Goal: Task Accomplishment & Management: Manage account settings

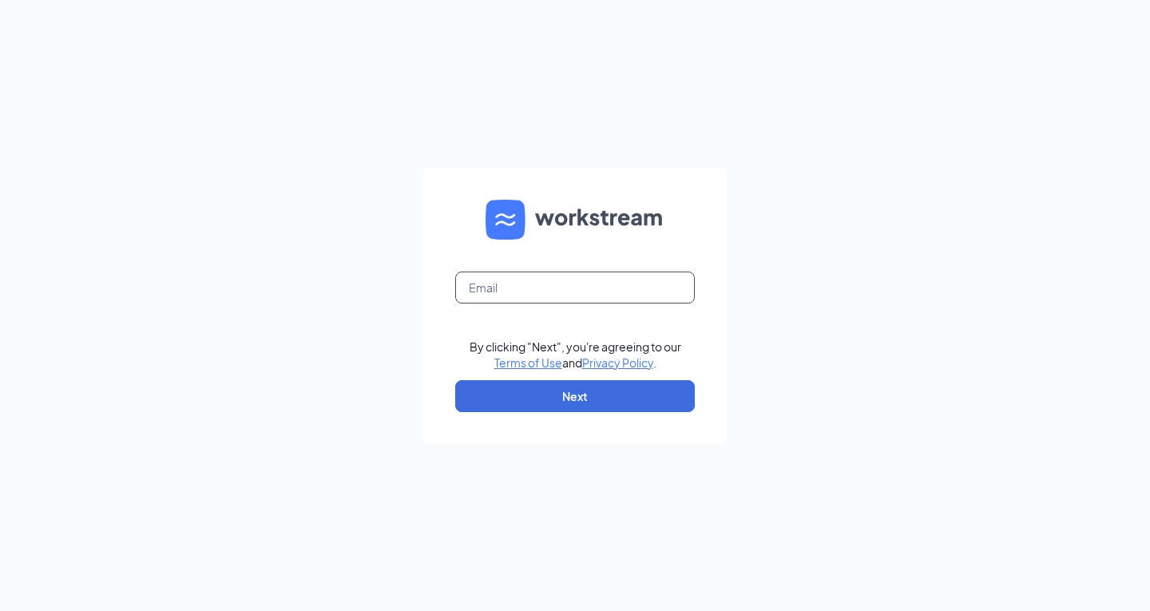
click at [536, 287] on input "text" at bounding box center [575, 288] width 240 height 32
type input "[EMAIL_ADDRESS][DOMAIN_NAME]"
click at [521, 414] on form "wtd.mgr@scrivanos.com By clicking "Next", you're agreeing to our Terms of Use a…" at bounding box center [575, 306] width 304 height 276
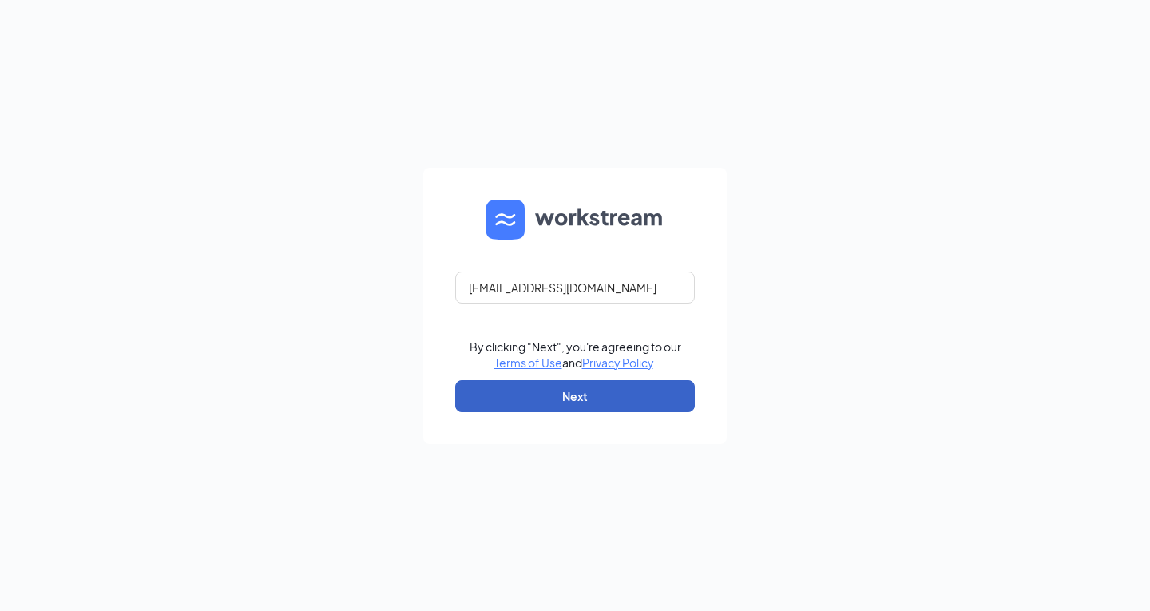
click at [519, 396] on button "Next" at bounding box center [575, 396] width 240 height 32
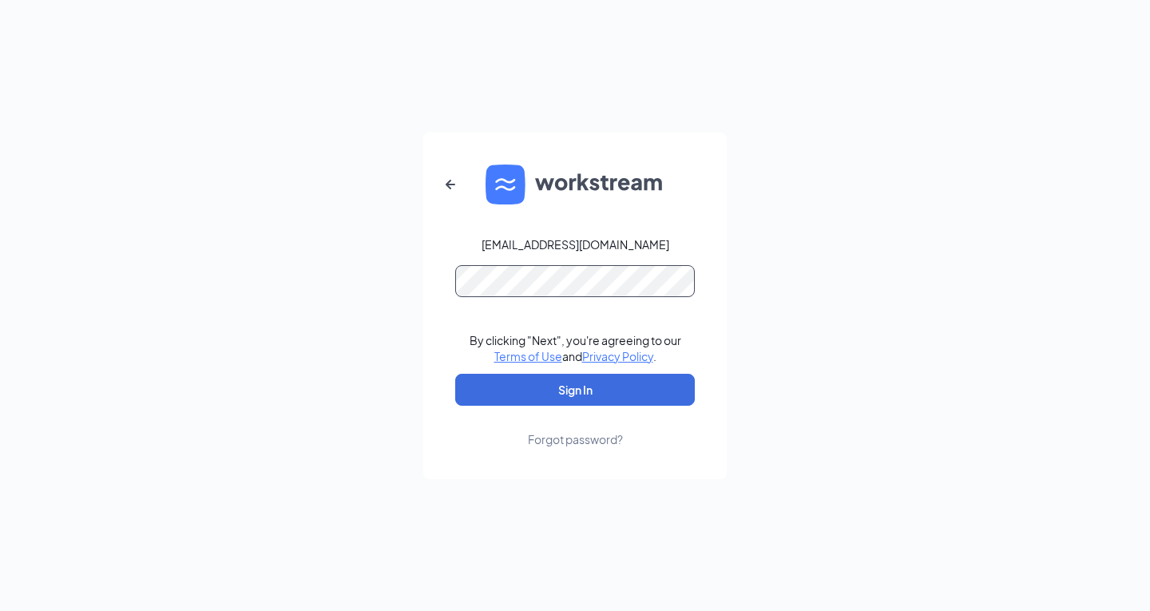
click at [455, 374] on button "Sign In" at bounding box center [575, 390] width 240 height 32
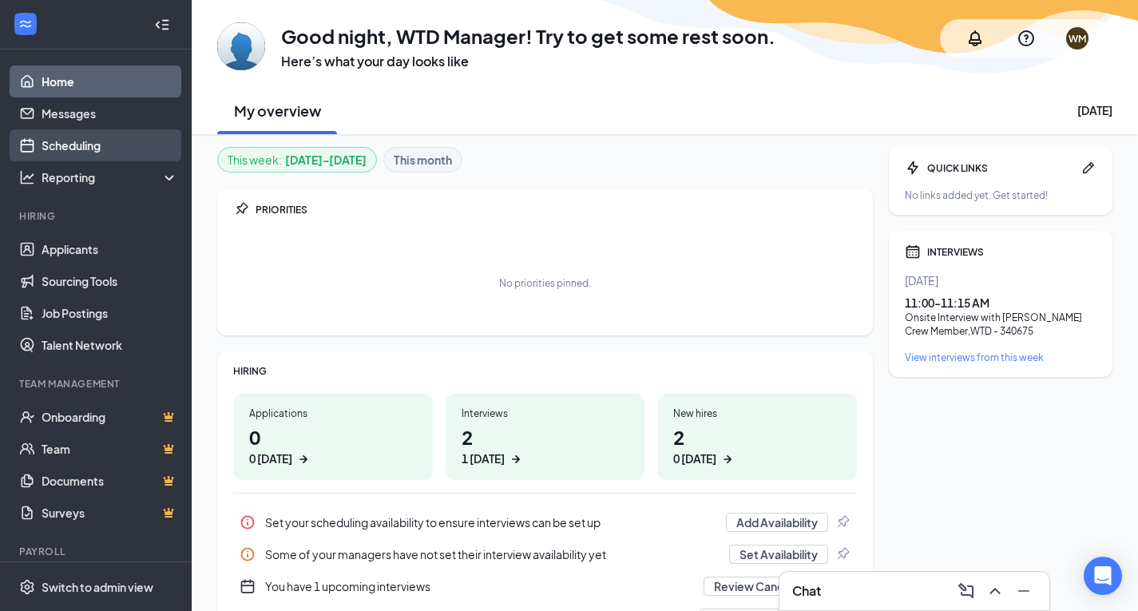
click at [81, 143] on link "Scheduling" at bounding box center [110, 145] width 137 height 32
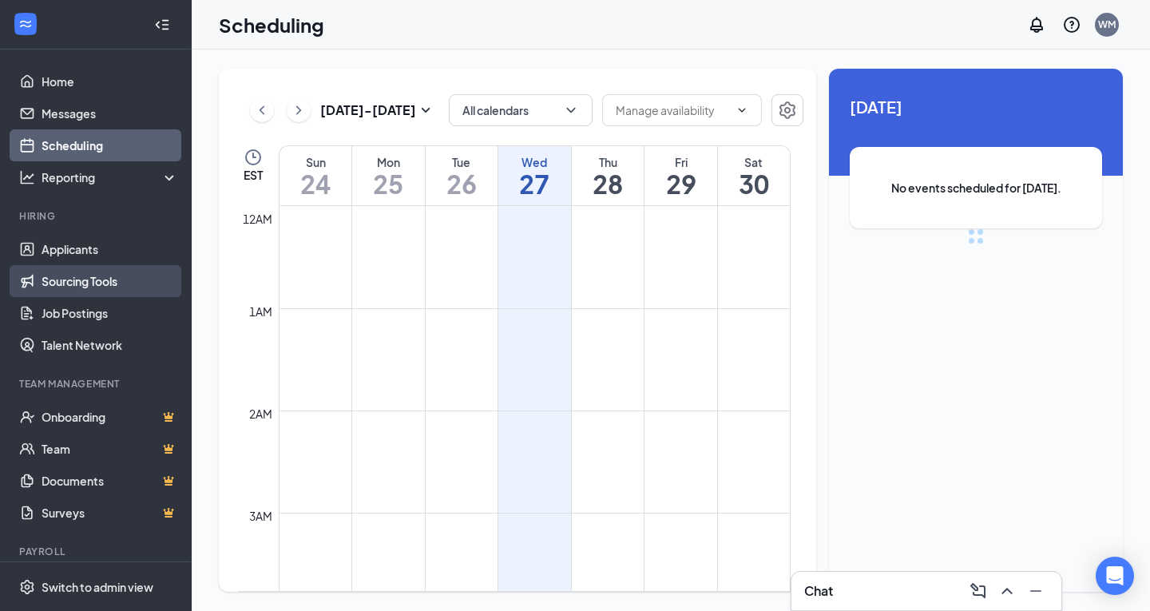
scroll to position [785, 0]
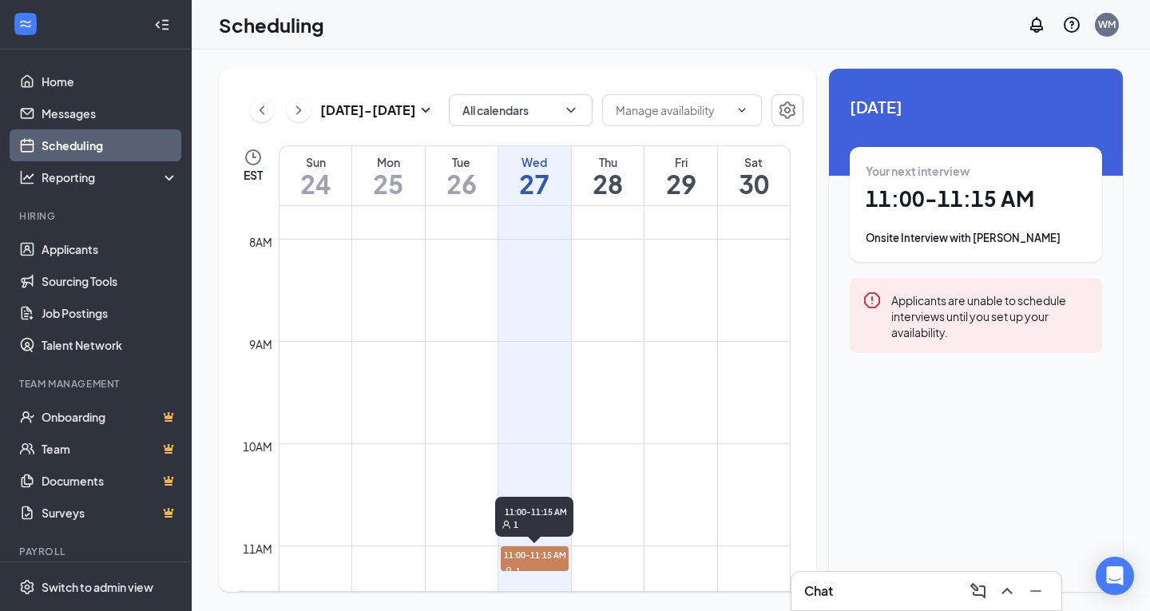
click at [558, 549] on span "11:00-11:15 AM" at bounding box center [534, 554] width 67 height 16
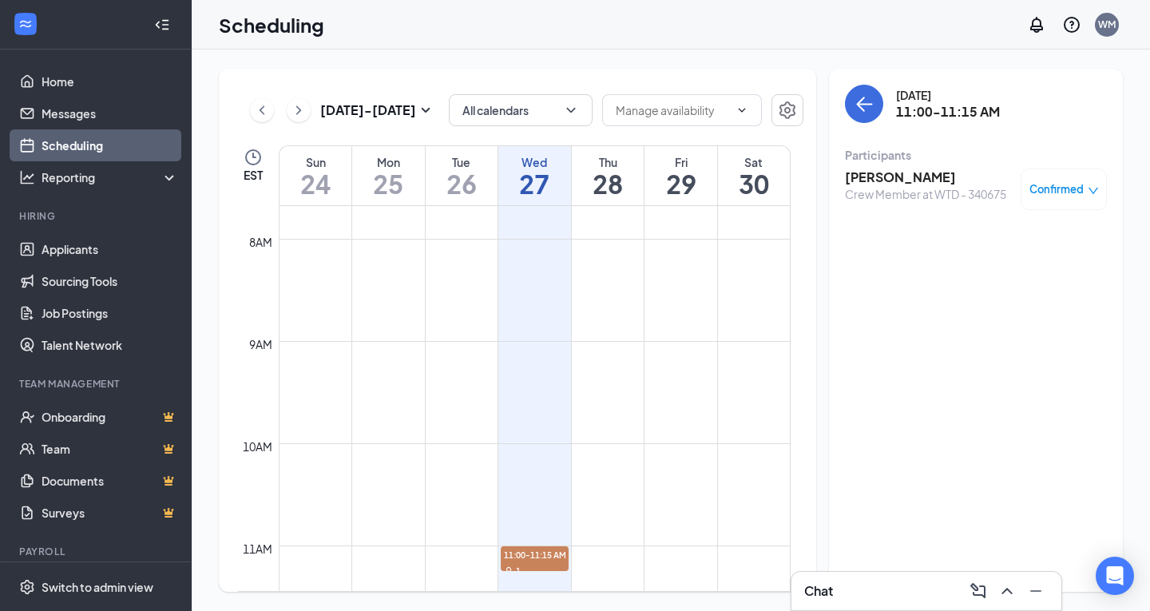
click at [941, 174] on h3 "[PERSON_NAME]" at bounding box center [925, 178] width 161 height 18
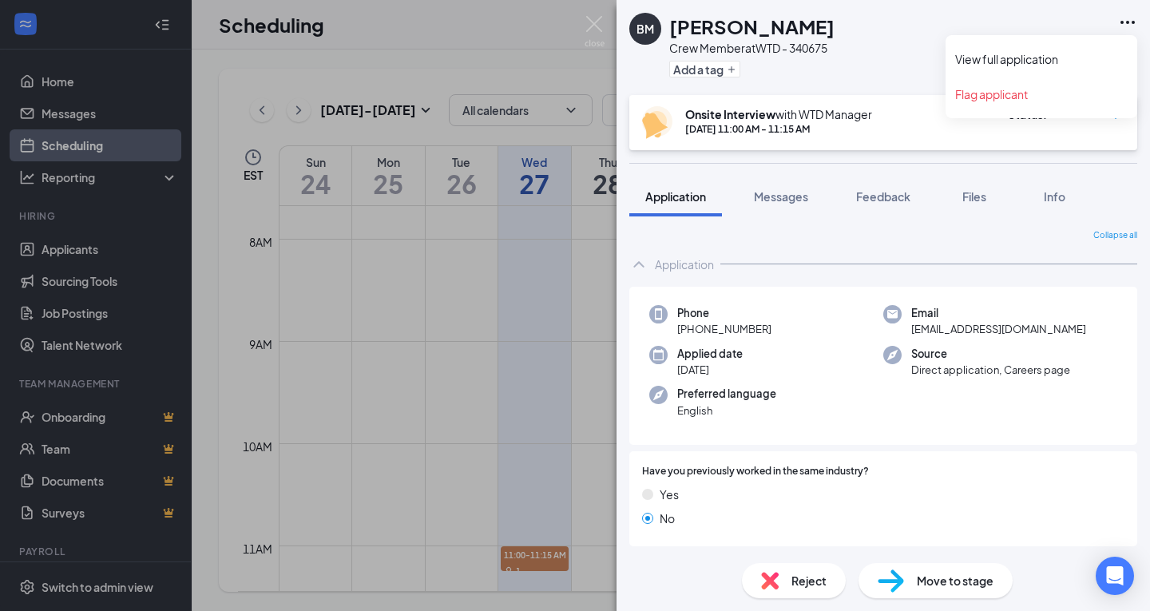
click at [1137, 19] on icon "Ellipses" at bounding box center [1127, 22] width 19 height 19
click at [989, 62] on link "View full application" at bounding box center [1041, 59] width 173 height 16
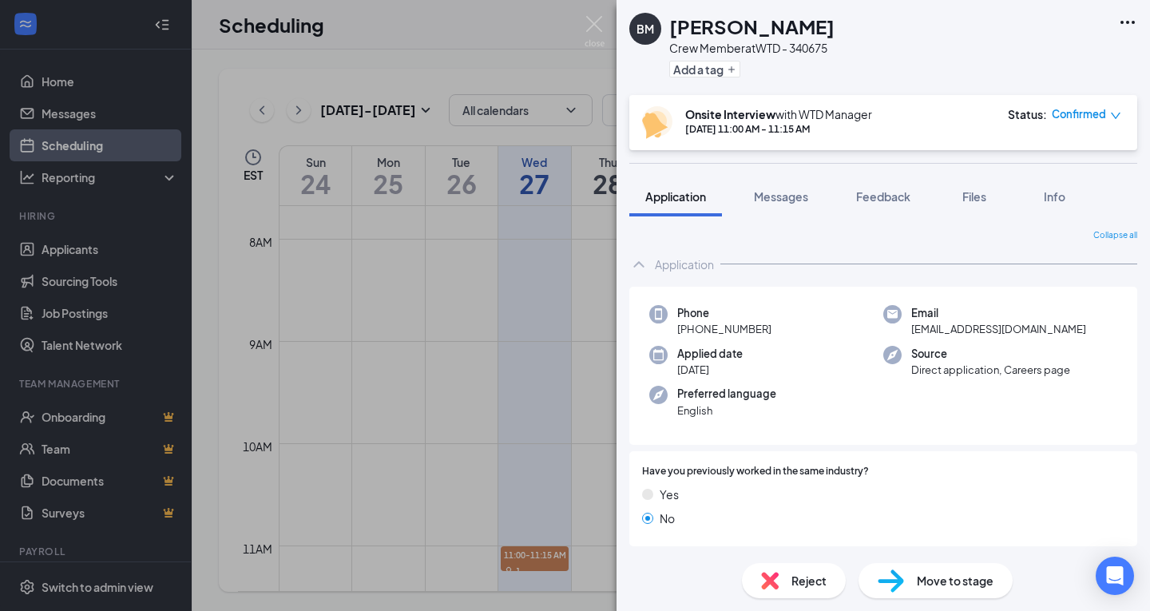
click at [625, 224] on div "Collapse all Application Phone [PHONE_NUMBER] Email [EMAIL_ADDRESS][DOMAIN_NAME…" at bounding box center [884, 383] width 534 height 334
click at [141, 280] on div "[PERSON_NAME] Crew Member at WTD - 340675 Add a tag Onsite Interview with WTD M…" at bounding box center [575, 305] width 1150 height 611
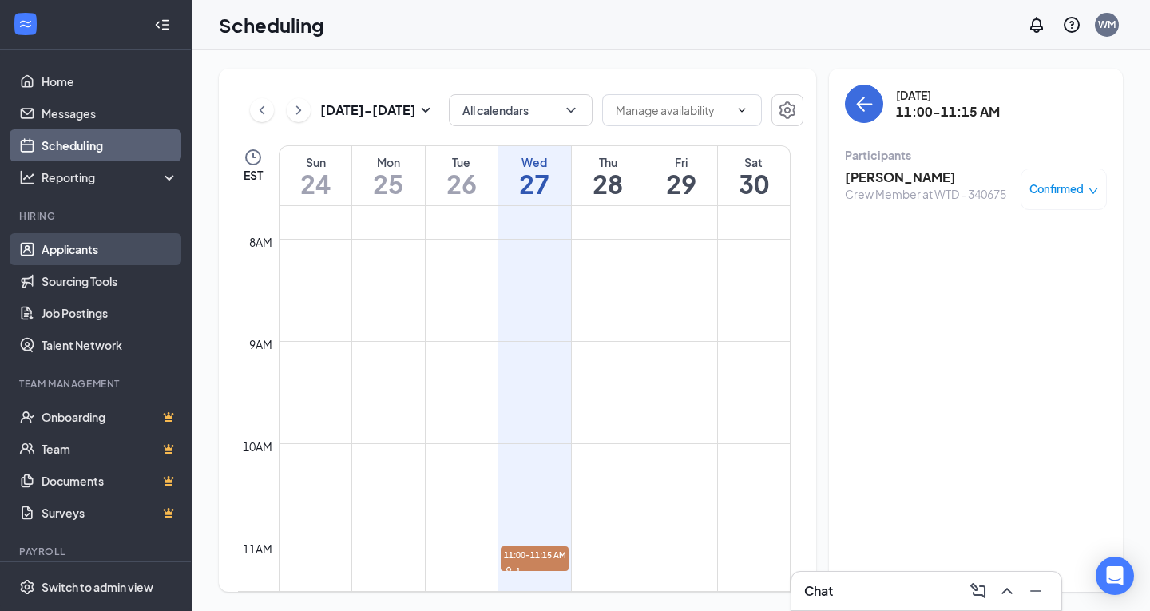
click at [97, 251] on link "Applicants" at bounding box center [110, 249] width 137 height 32
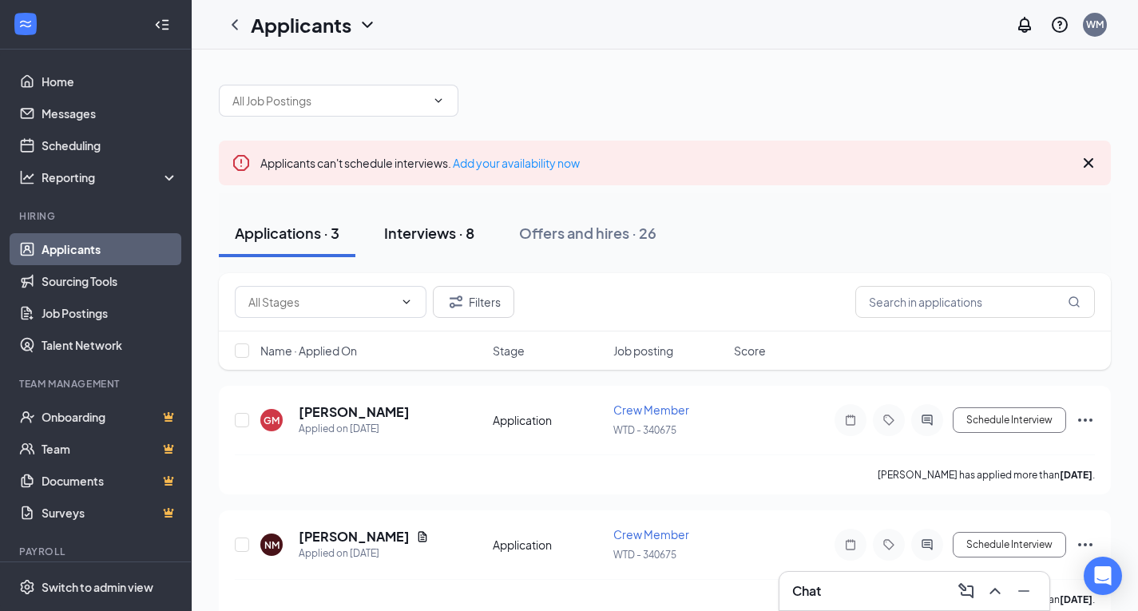
click at [448, 243] on button "Interviews · 8" at bounding box center [429, 233] width 122 height 48
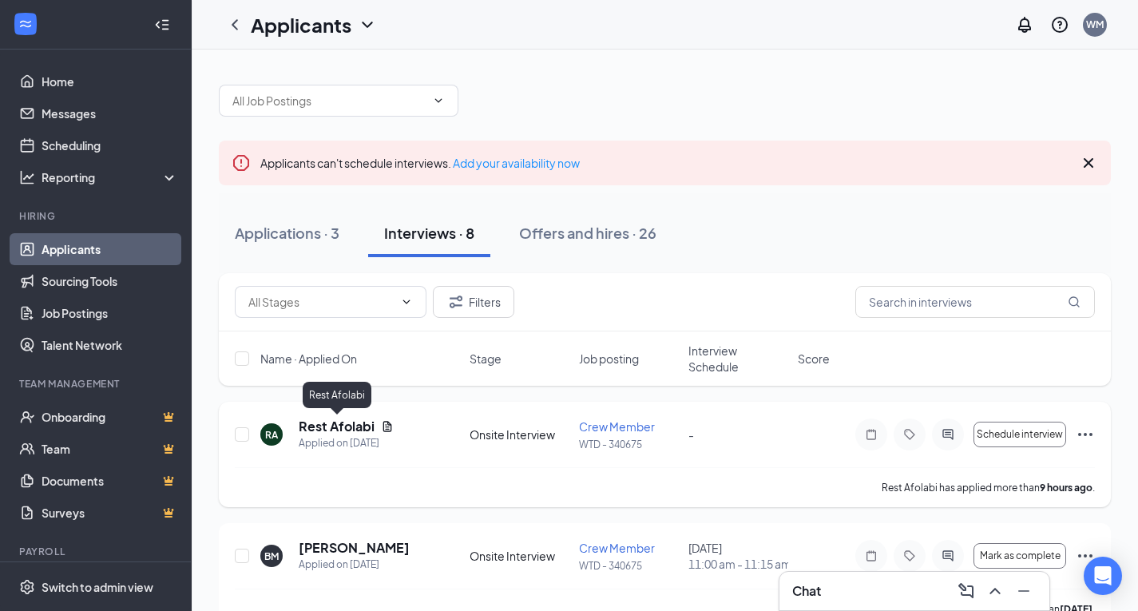
click at [352, 428] on h5 "Rest Afolabi" at bounding box center [337, 427] width 76 height 18
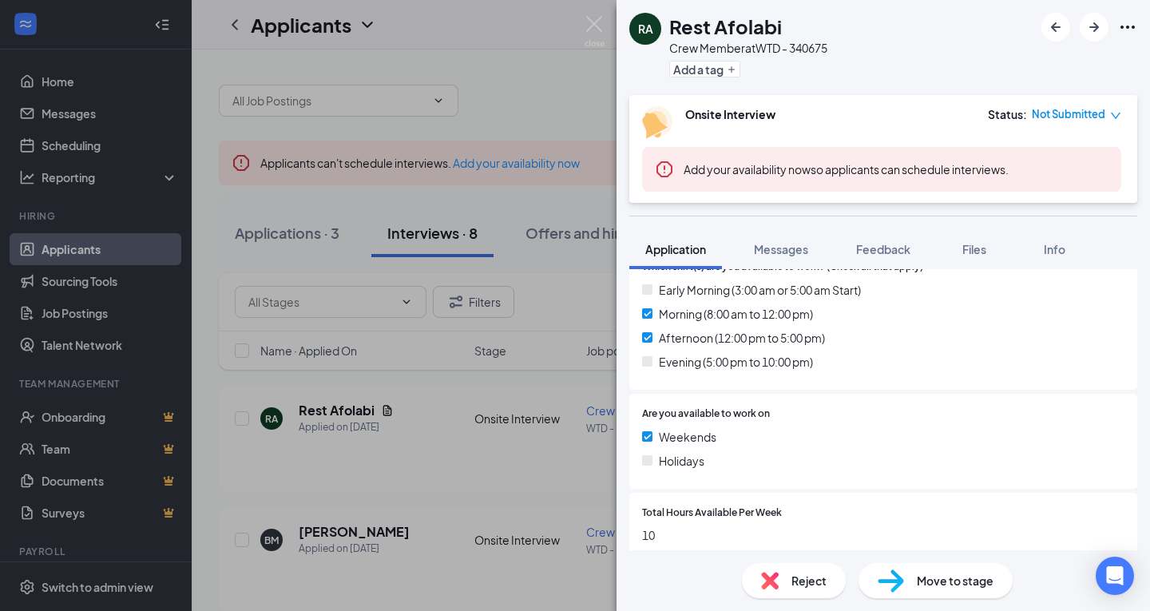
scroll to position [639, 0]
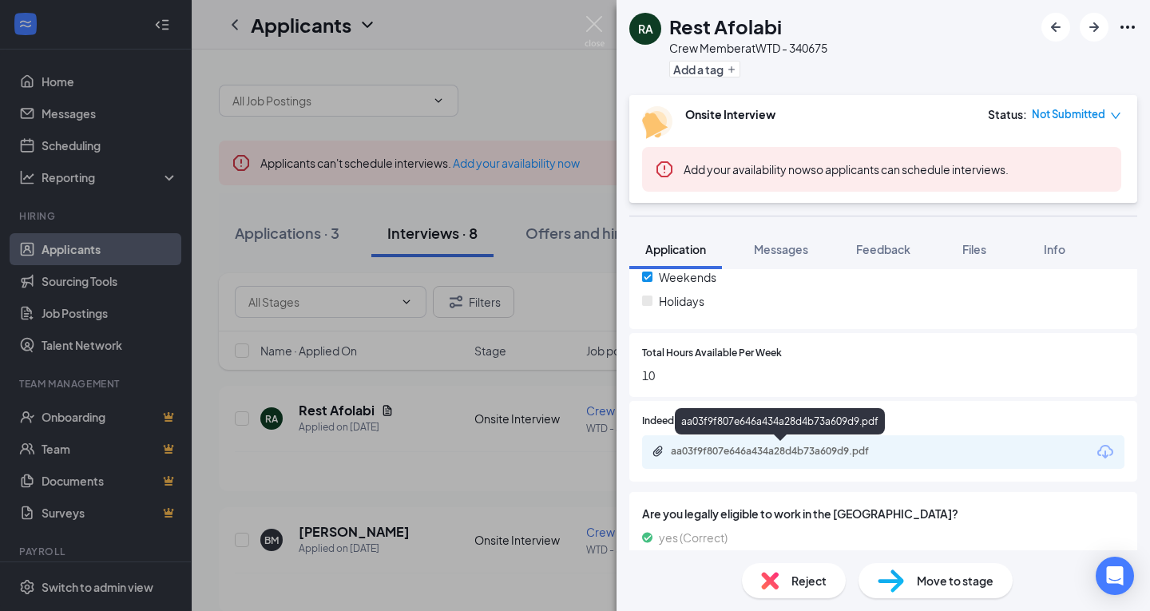
click at [744, 457] on div "aa03f9f807e646a434a28d4b73a609d9.pdf" at bounding box center [783, 451] width 224 height 13
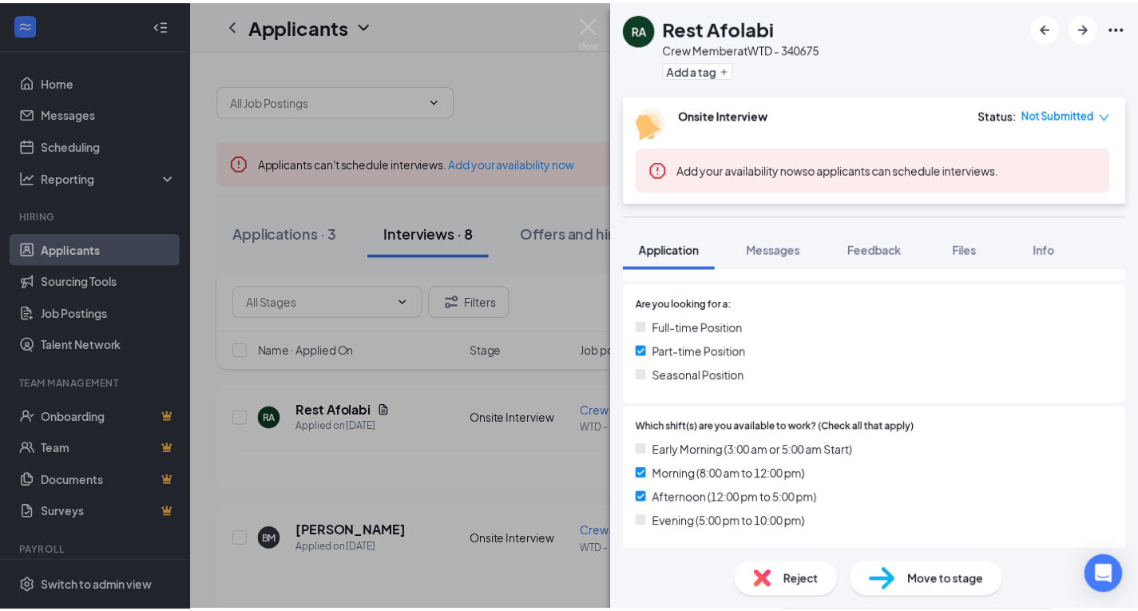
scroll to position [320, 0]
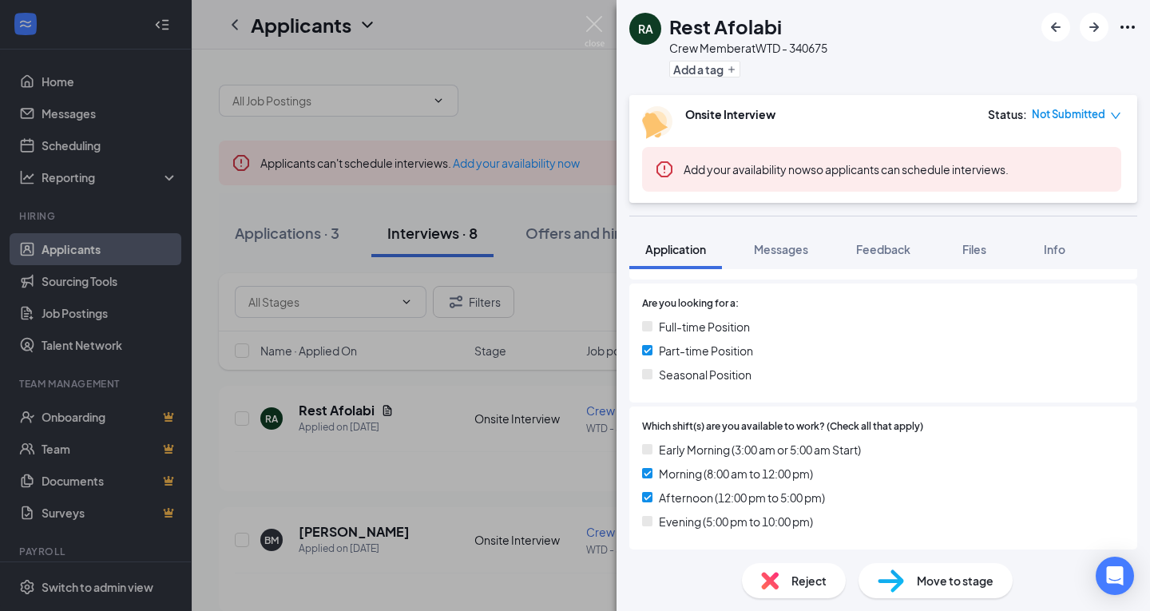
click at [506, 478] on div "RA Rest Afolabi Crew Member at WTD - 340675 Add a tag Onsite Interview Status :…" at bounding box center [575, 305] width 1150 height 611
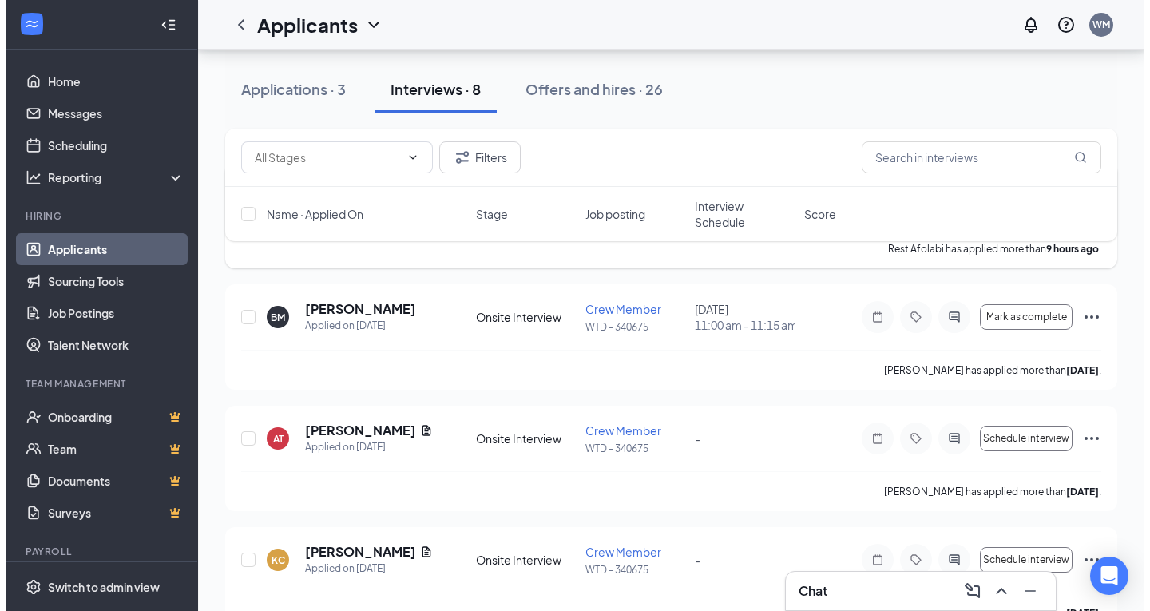
scroll to position [240, 0]
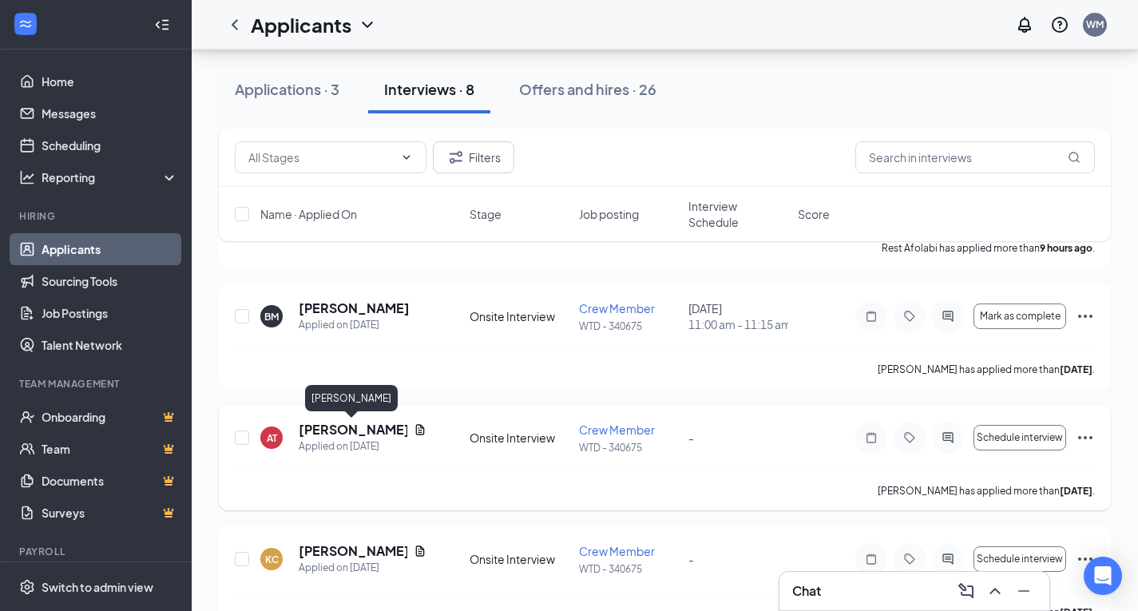
click at [339, 434] on h5 "[PERSON_NAME]" at bounding box center [353, 430] width 109 height 18
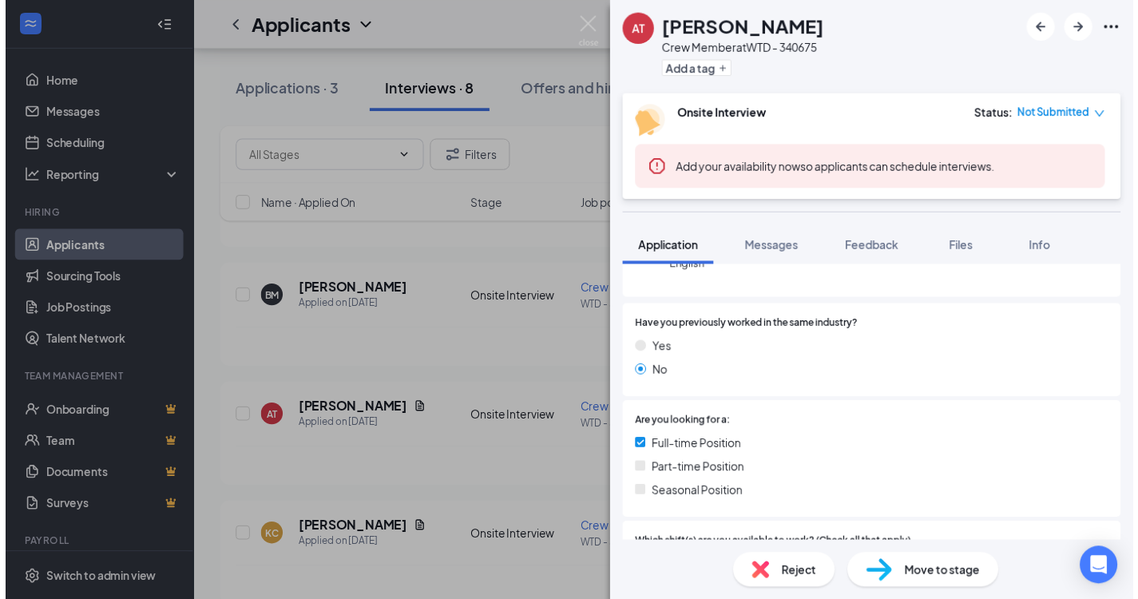
scroll to position [479, 0]
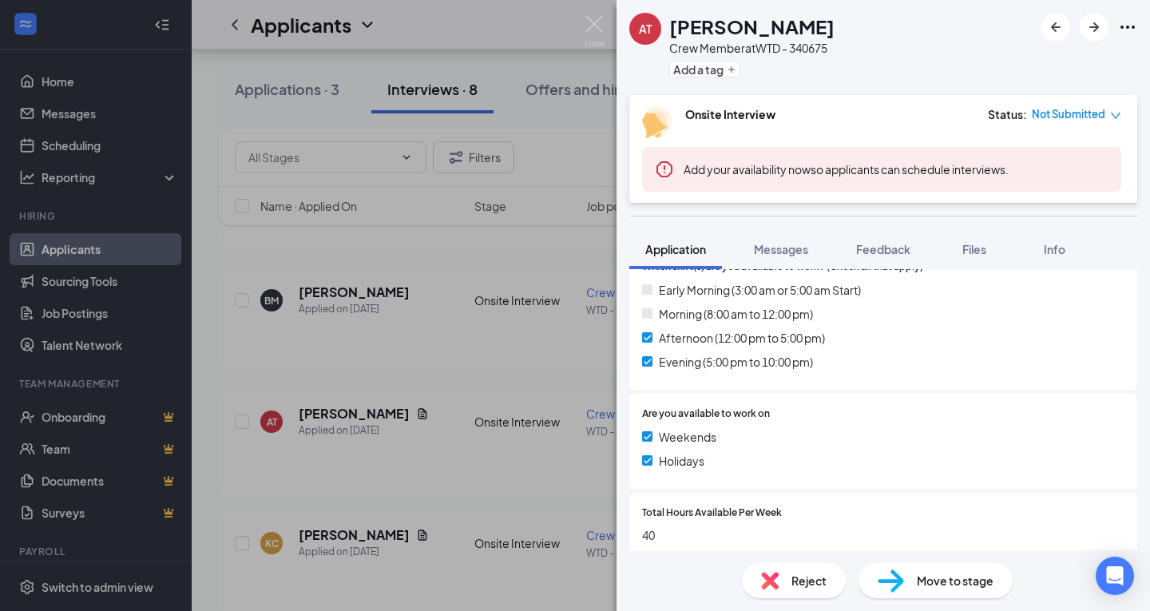
click at [284, 352] on div "AT [PERSON_NAME] Crew Member at WTD - 340675 Add a tag Onsite Interview Status …" at bounding box center [575, 305] width 1150 height 611
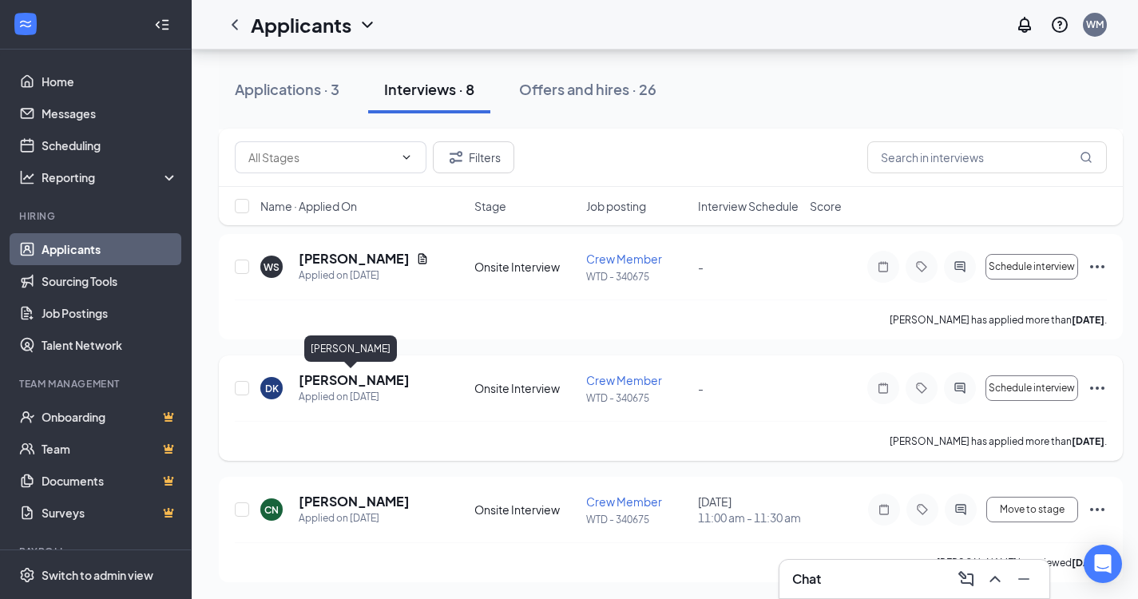
scroll to position [761, 0]
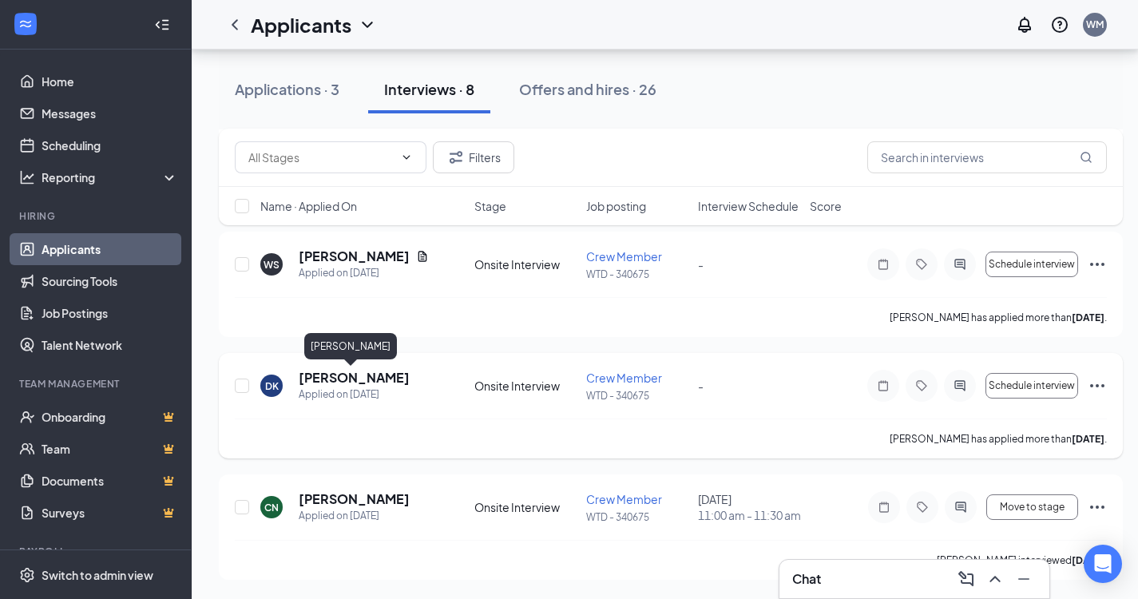
click at [356, 378] on h5 "[PERSON_NAME]" at bounding box center [354, 378] width 111 height 18
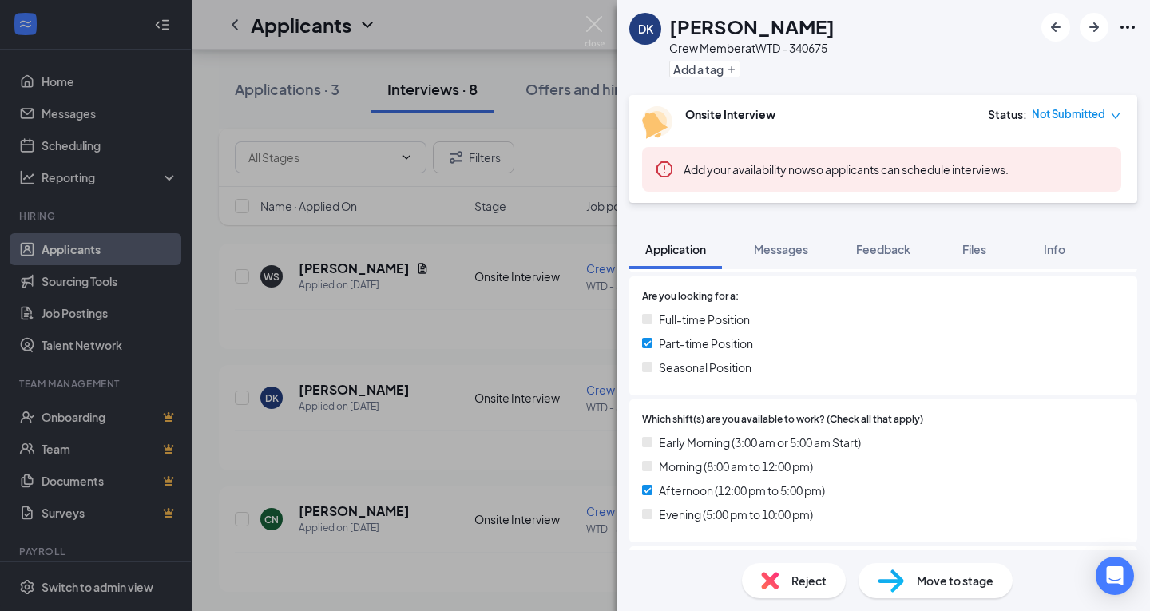
scroll to position [399, 0]
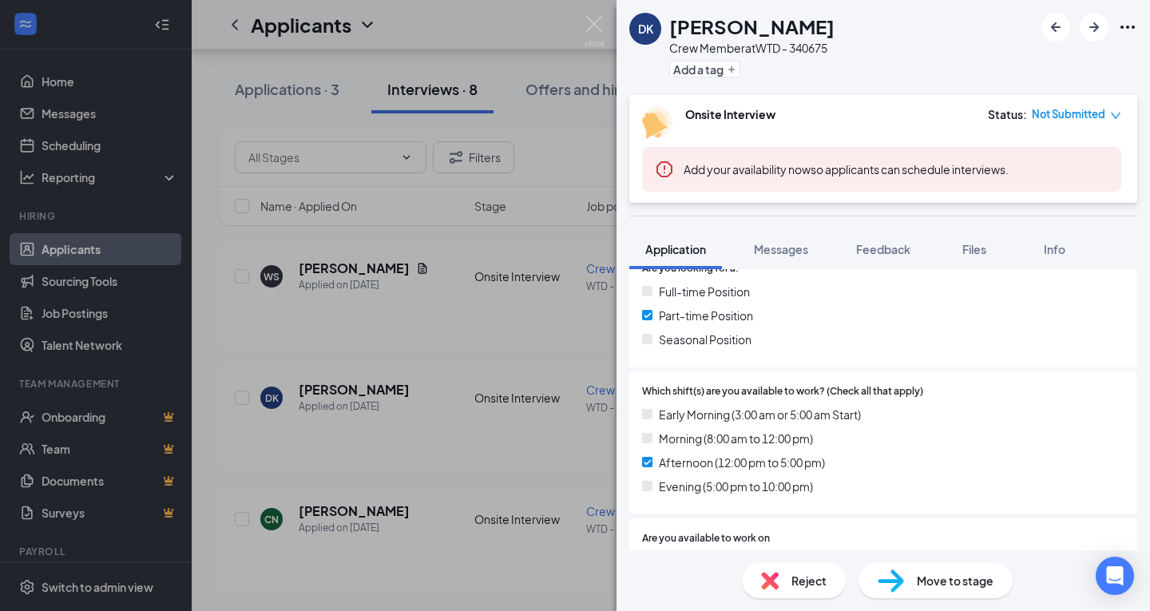
click at [446, 462] on div "DK [PERSON_NAME] Crew Member at WTD - 340675 Add a tag Onsite Interview Status …" at bounding box center [575, 305] width 1150 height 611
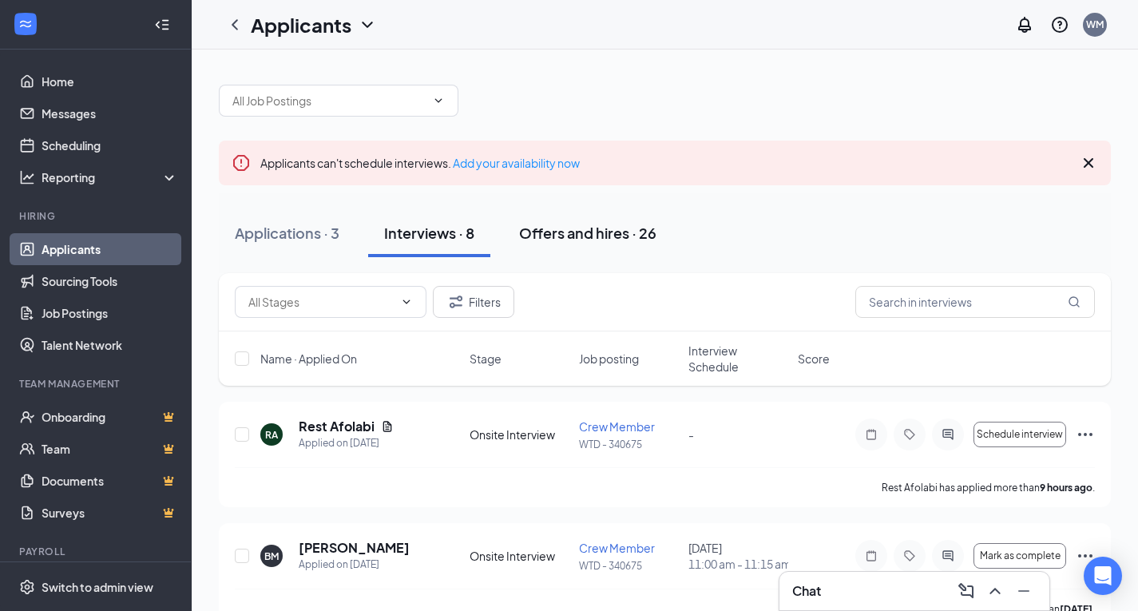
click at [625, 248] on button "Offers and hires · 26" at bounding box center [587, 233] width 169 height 48
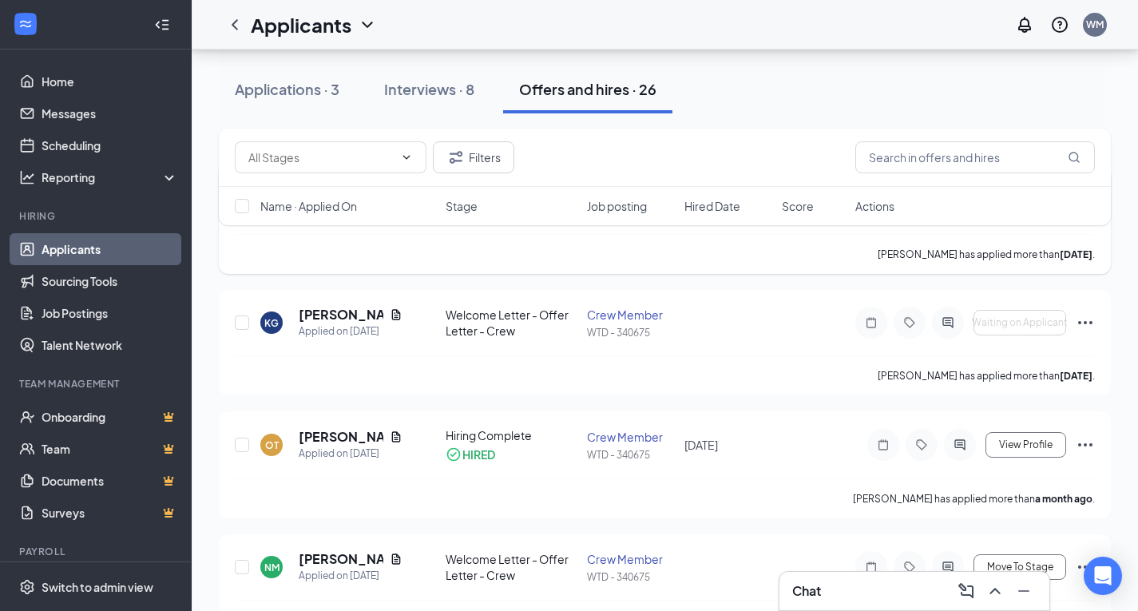
scroll to position [240, 0]
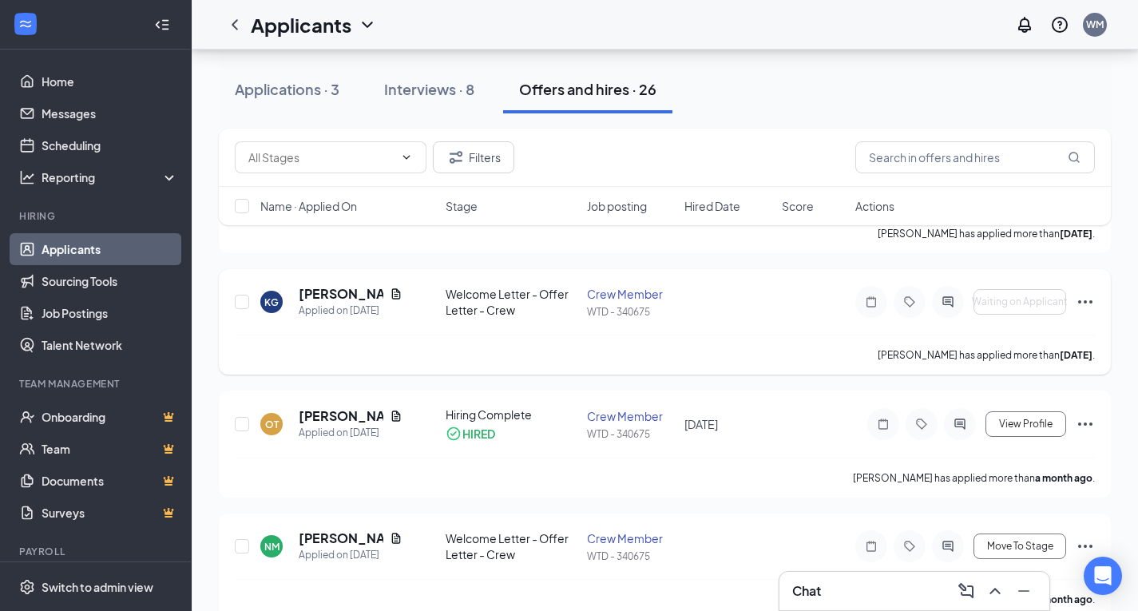
click at [599, 294] on div "Crew Member" at bounding box center [631, 294] width 88 height 16
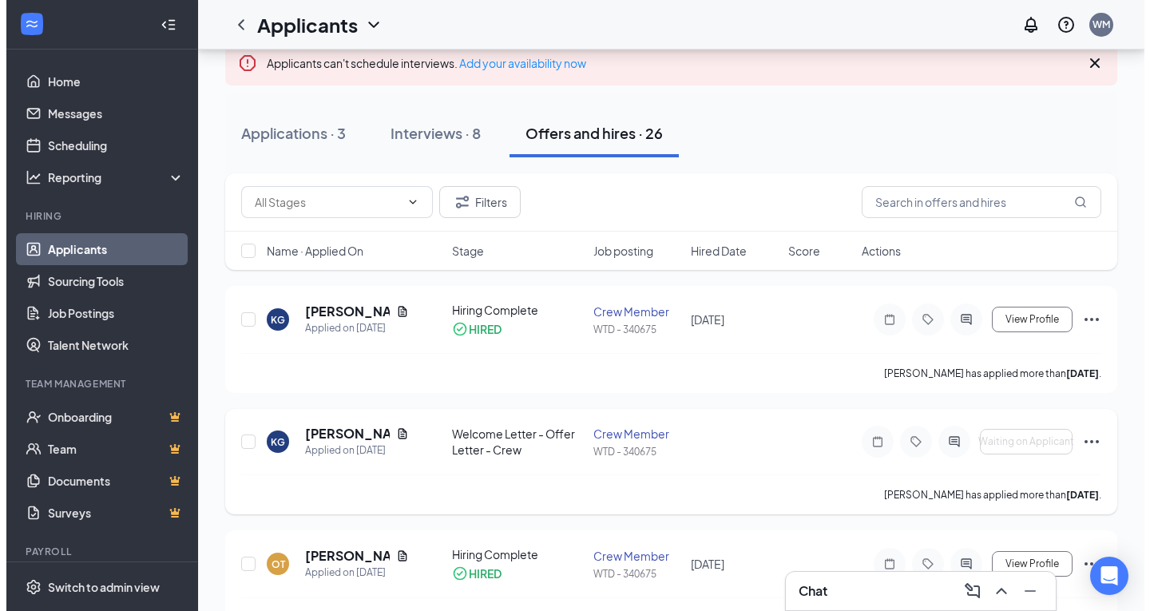
scroll to position [160, 0]
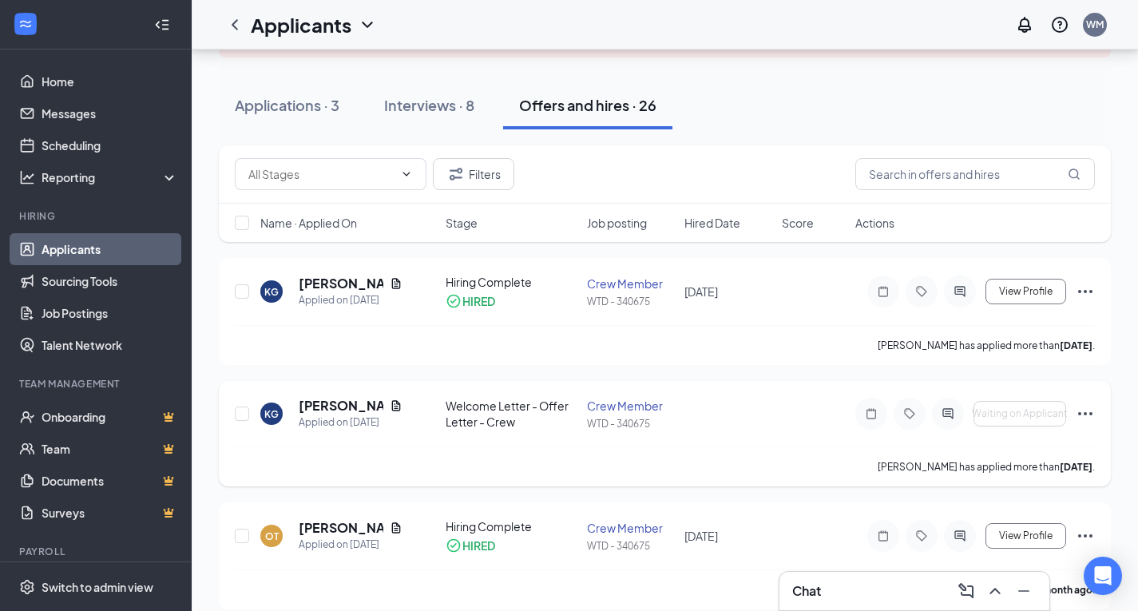
click at [460, 408] on div "Welcome Letter - Offer Letter - Crew" at bounding box center [512, 414] width 132 height 32
click at [379, 407] on div "[PERSON_NAME]" at bounding box center [351, 406] width 104 height 18
click at [367, 409] on h5 "[PERSON_NAME]" at bounding box center [341, 406] width 85 height 18
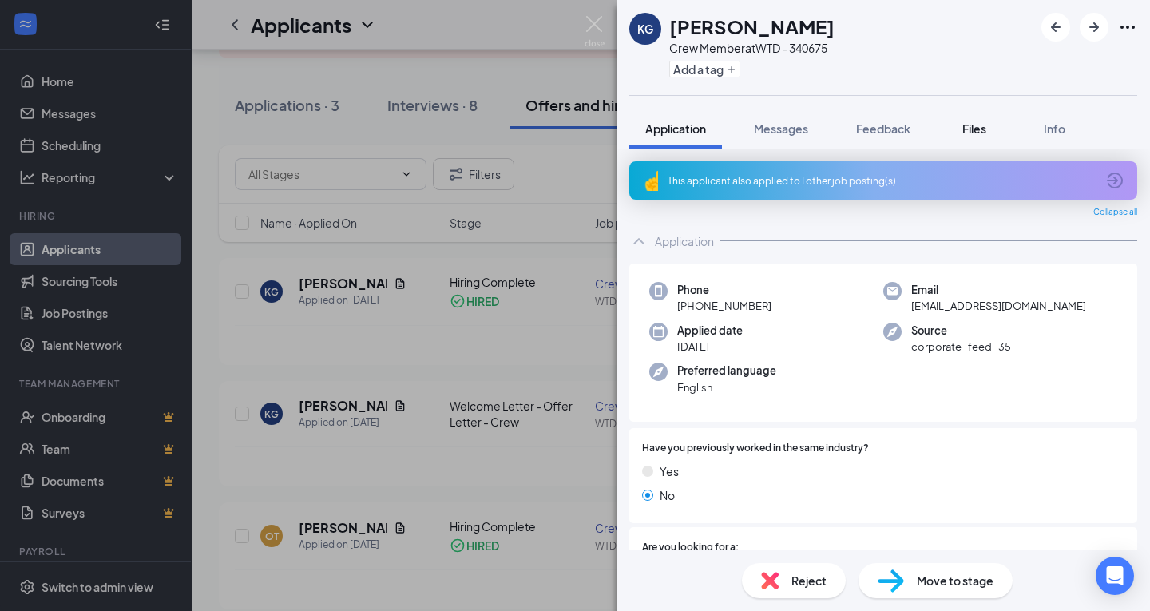
click at [970, 125] on span "Files" at bounding box center [975, 128] width 24 height 14
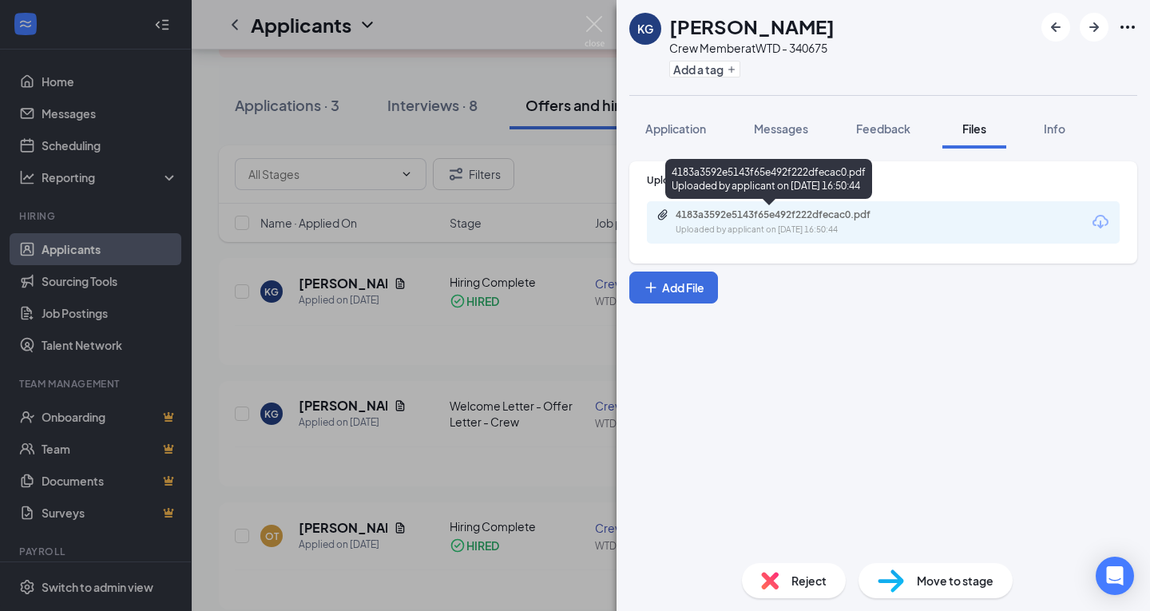
click at [829, 217] on div "4183a3592e5143f65e492f222dfecac0.pdf" at bounding box center [788, 214] width 224 height 13
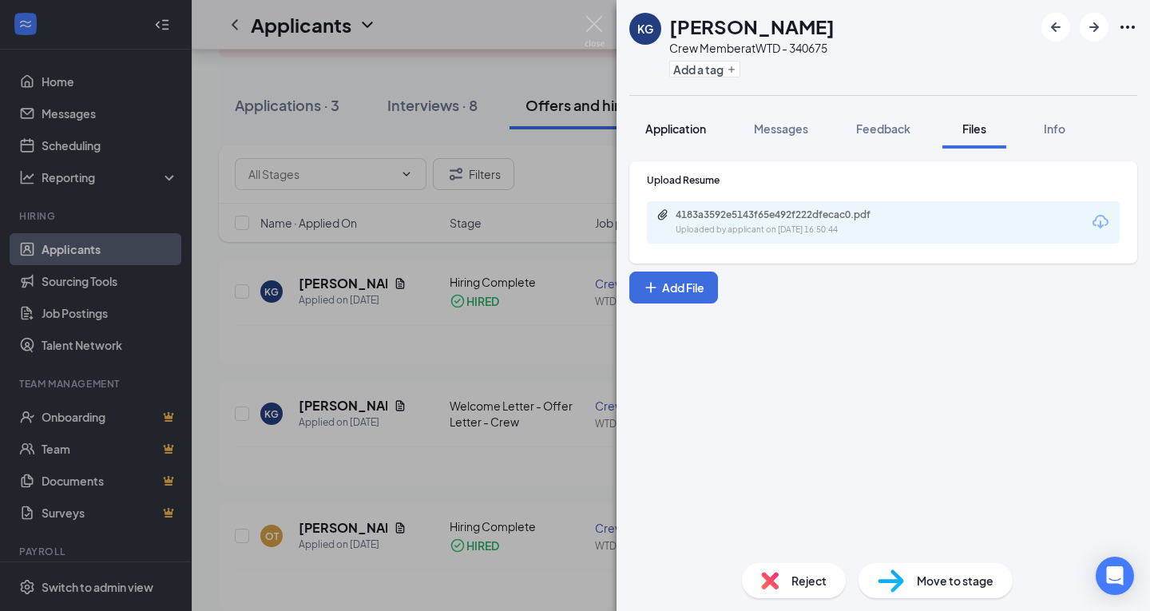
click at [694, 125] on span "Application" at bounding box center [675, 128] width 61 height 14
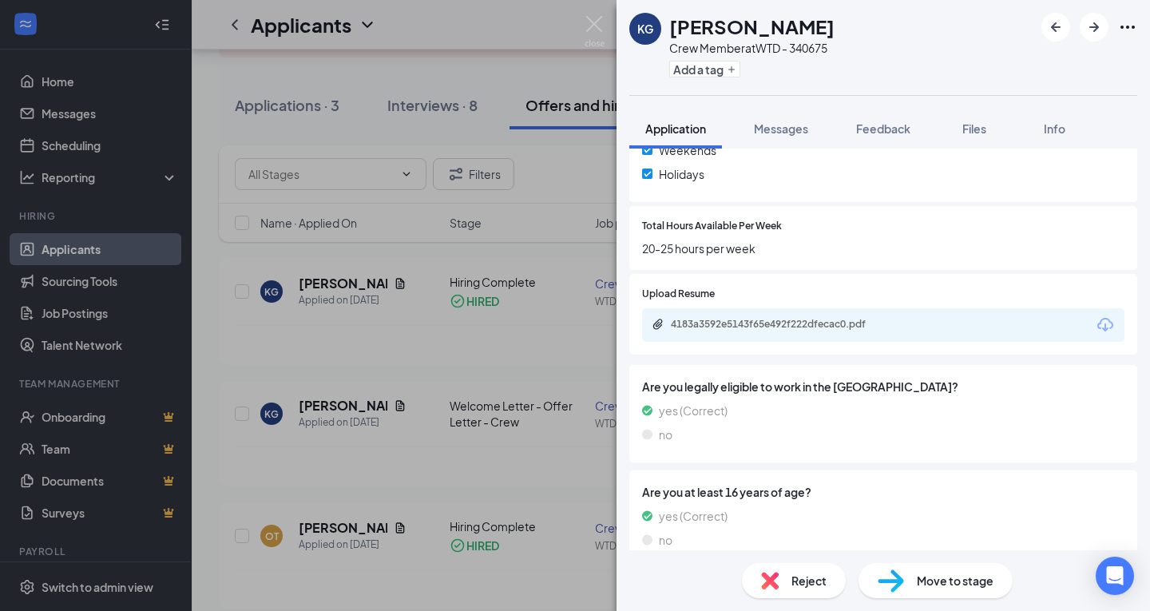
scroll to position [706, 0]
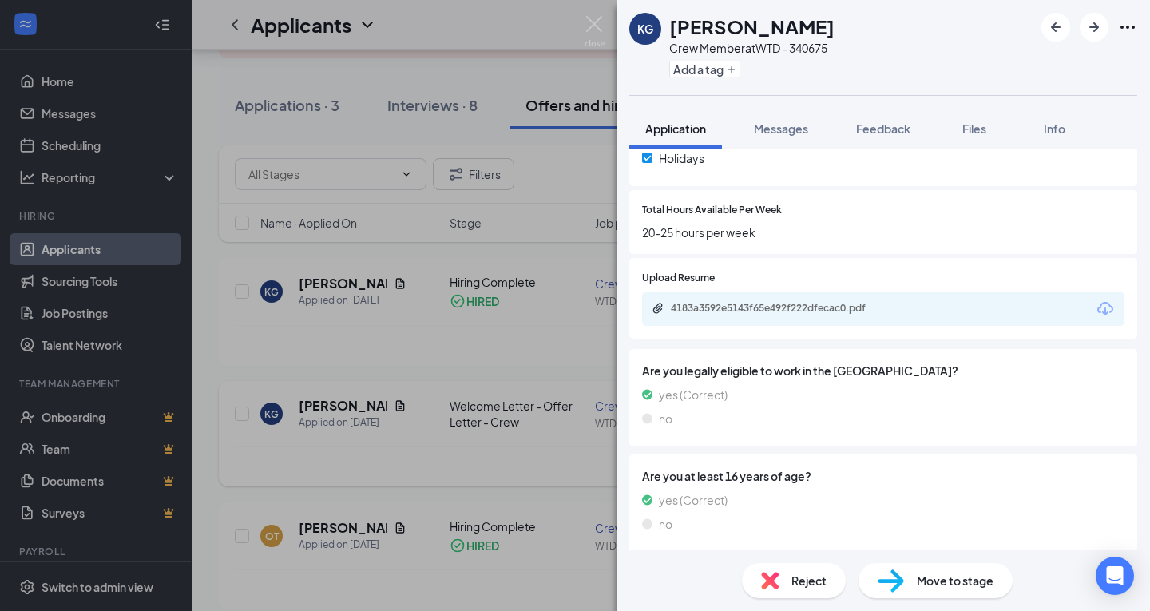
drag, startPoint x: 430, startPoint y: 340, endPoint x: 443, endPoint y: 394, distance: 55.2
click at [430, 340] on div "KG [PERSON_NAME] Crew Member at WTD - 340675 Add a tag Application Messages Fee…" at bounding box center [575, 305] width 1150 height 611
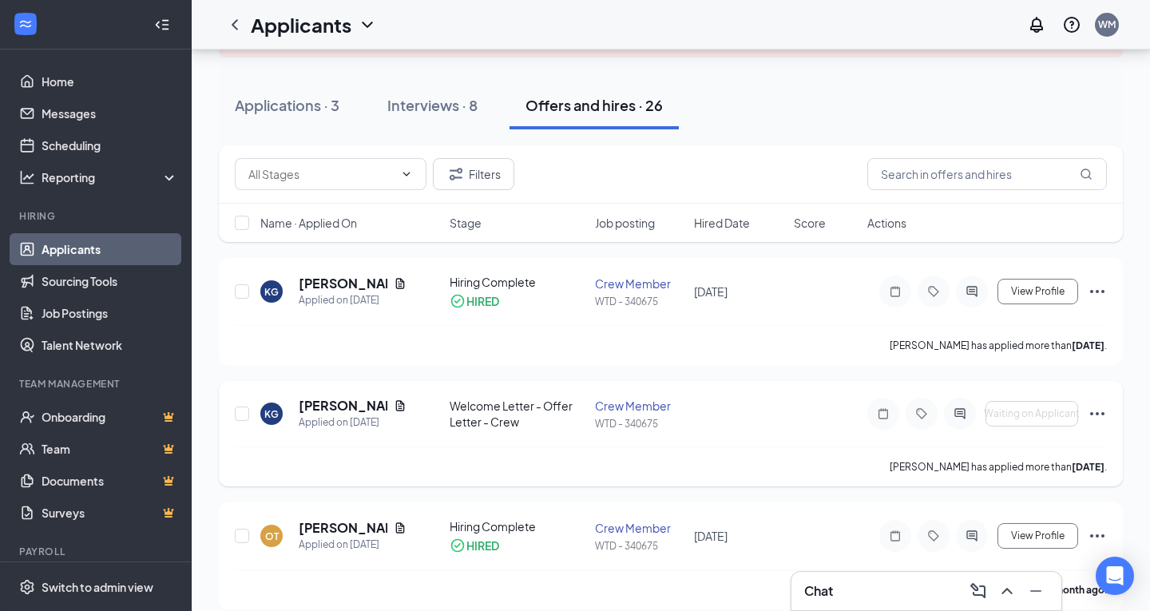
click at [498, 438] on div "KG [PERSON_NAME] Applied on [DATE] Welcome Letter - Offer Letter - Crew Crew Me…" at bounding box center [671, 422] width 872 height 50
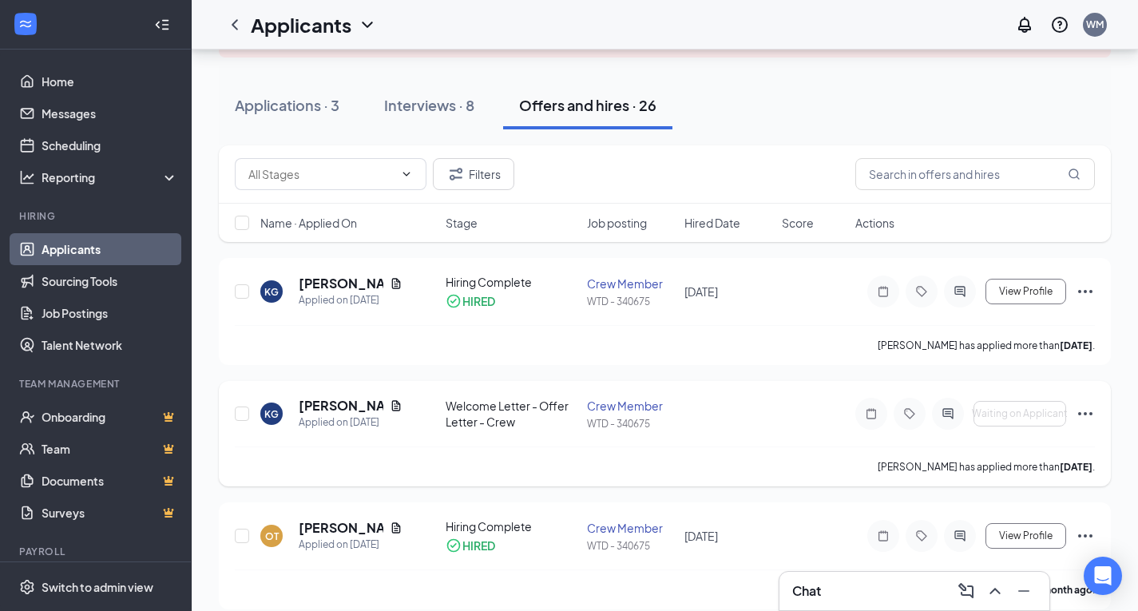
click at [1004, 451] on div "[PERSON_NAME] has applied more than [DATE] ." at bounding box center [665, 467] width 860 height 40
click at [308, 283] on h5 "[PERSON_NAME]" at bounding box center [341, 284] width 85 height 18
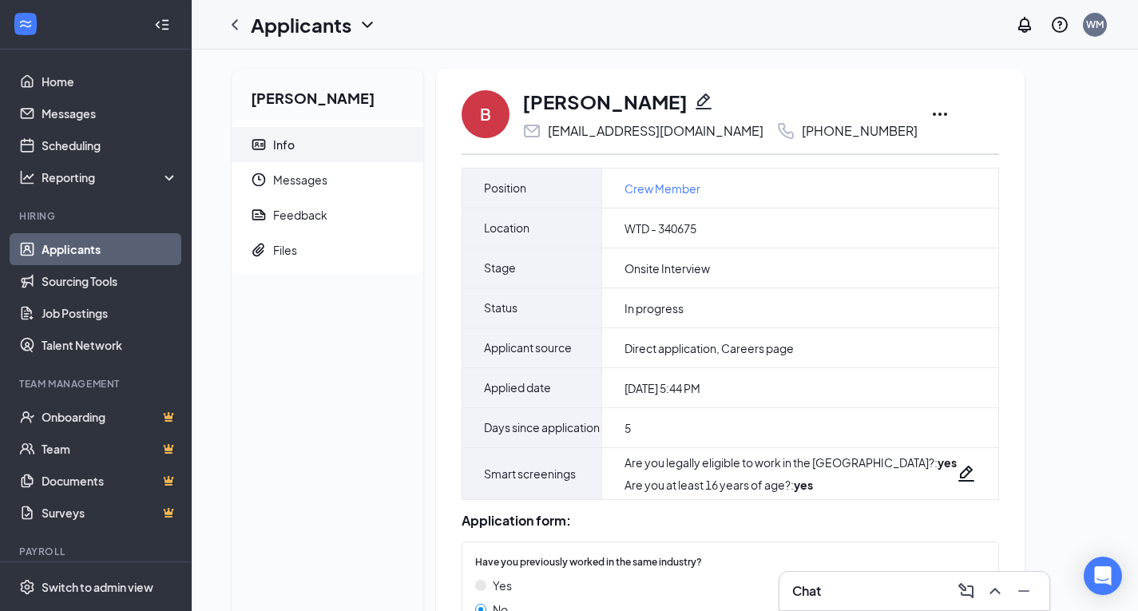
click at [931, 113] on icon "Ellipses" at bounding box center [940, 114] width 19 height 19
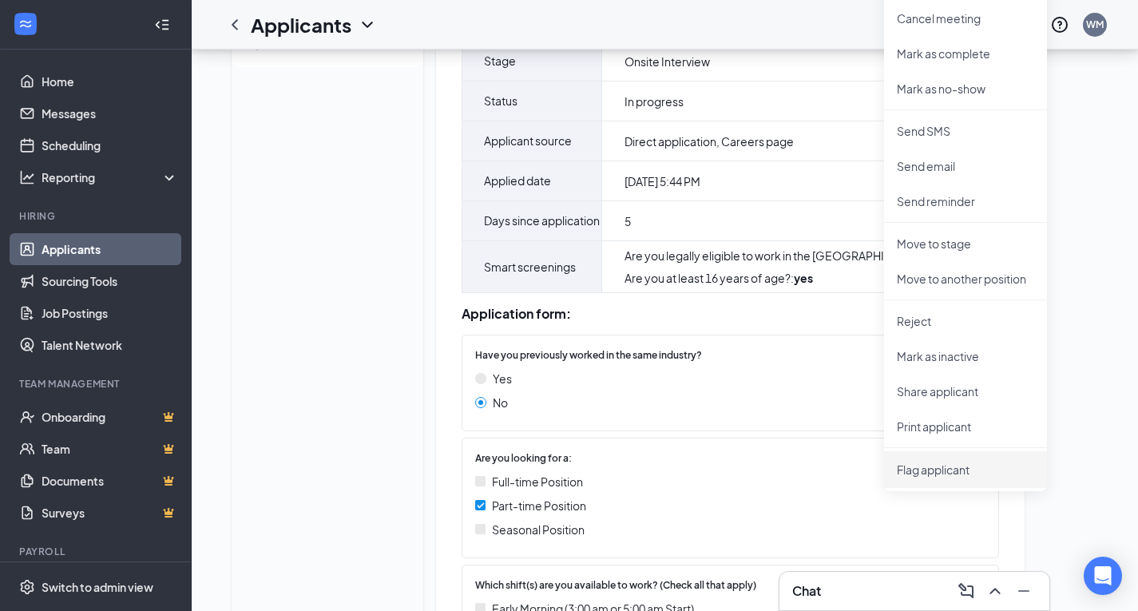
scroll to position [240, 0]
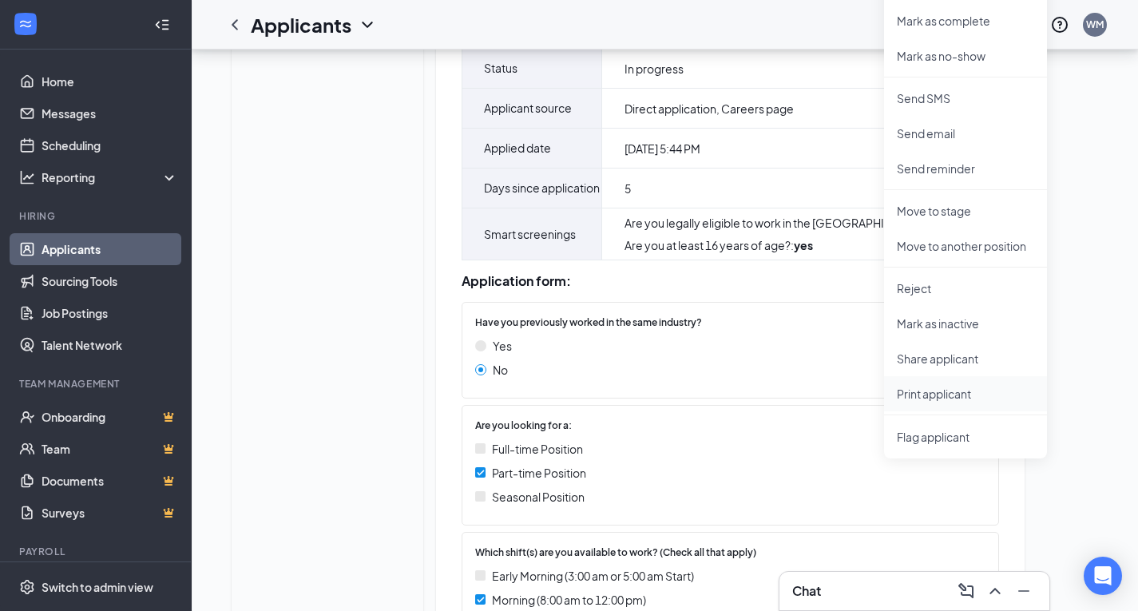
click at [931, 390] on p "Print applicant" at bounding box center [965, 394] width 137 height 16
